Goal: Information Seeking & Learning: Learn about a topic

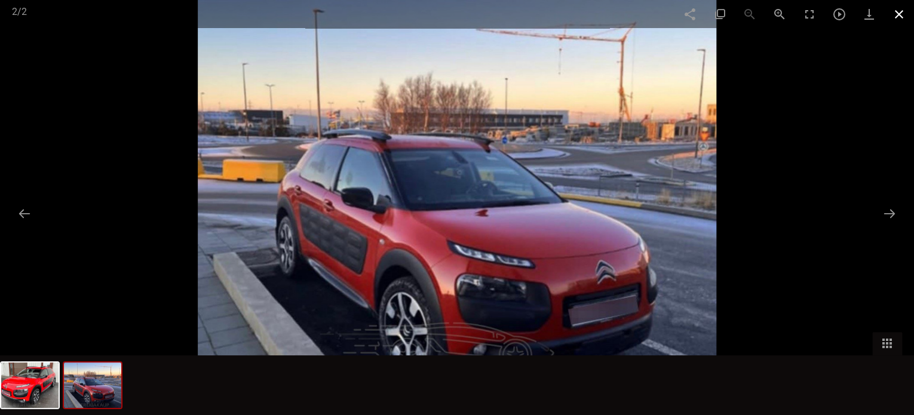
click at [898, 11] on span at bounding box center [900, 14] width 30 height 28
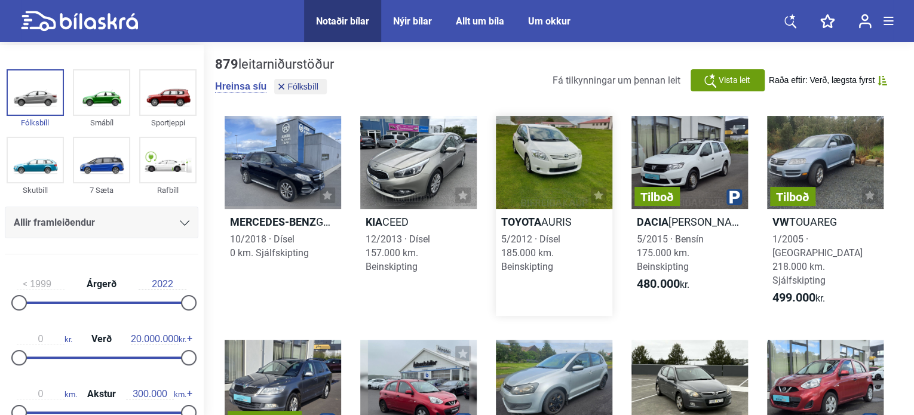
click at [540, 166] on div at bounding box center [554, 162] width 117 height 93
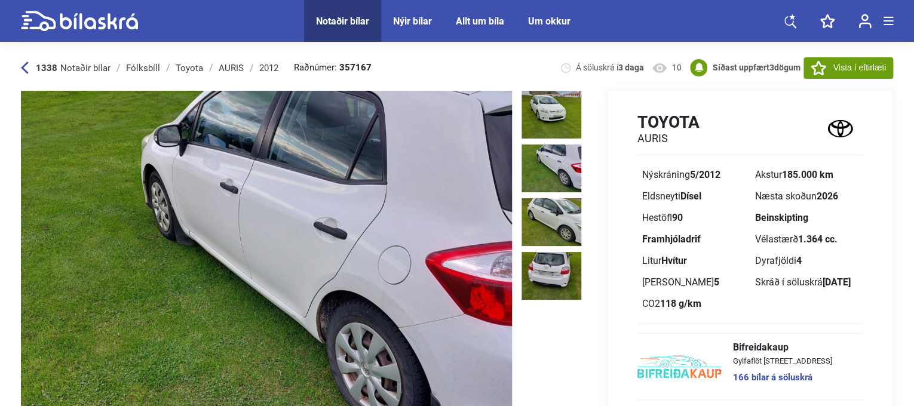
click at [546, 158] on img at bounding box center [552, 169] width 60 height 48
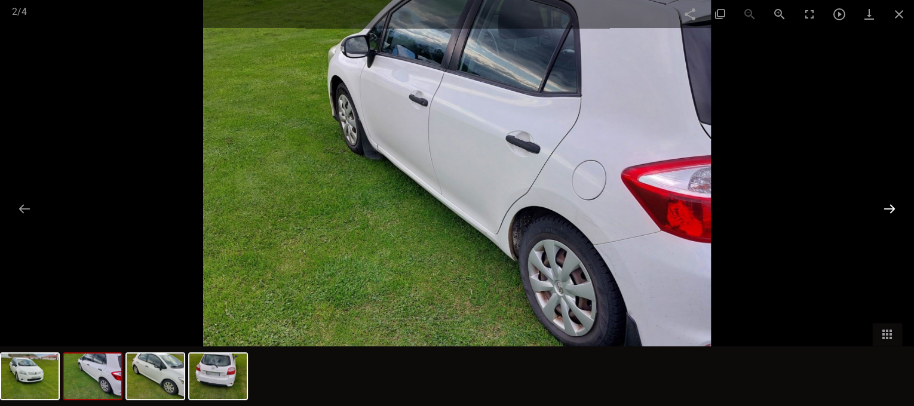
click at [888, 210] on button at bounding box center [889, 208] width 25 height 23
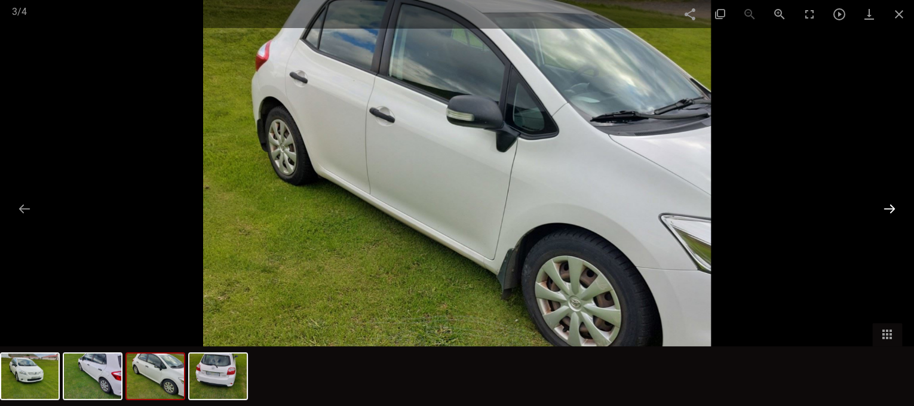
click at [889, 207] on button at bounding box center [889, 208] width 25 height 23
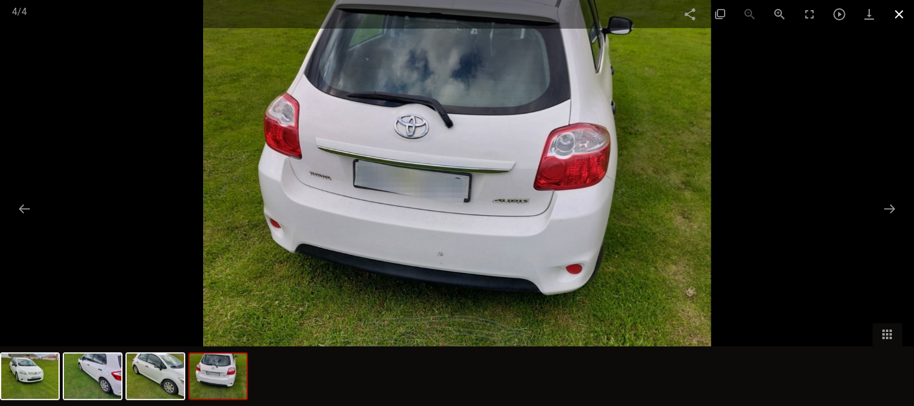
click at [896, 13] on span at bounding box center [900, 14] width 30 height 28
